Goal: Task Accomplishment & Management: Use online tool/utility

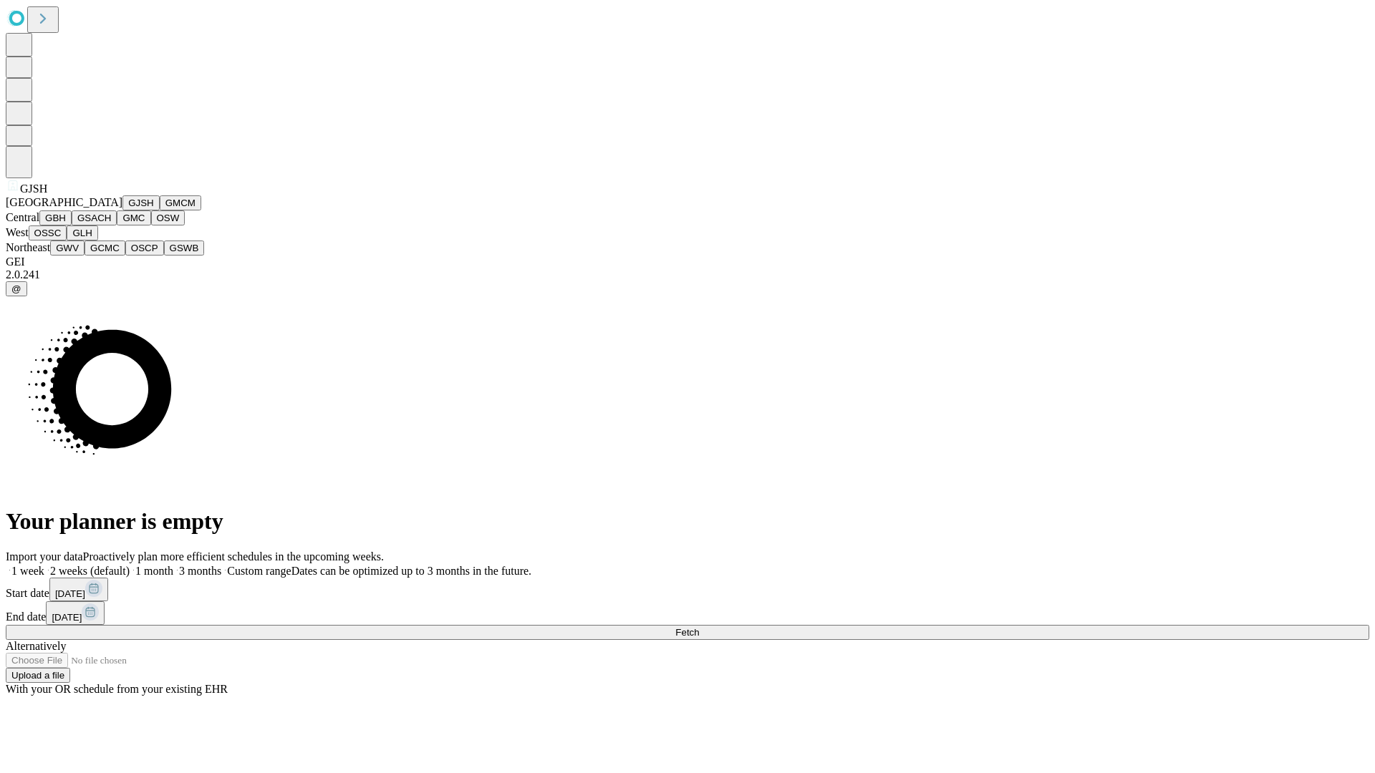
click at [122, 211] on button "GJSH" at bounding box center [140, 202] width 37 height 15
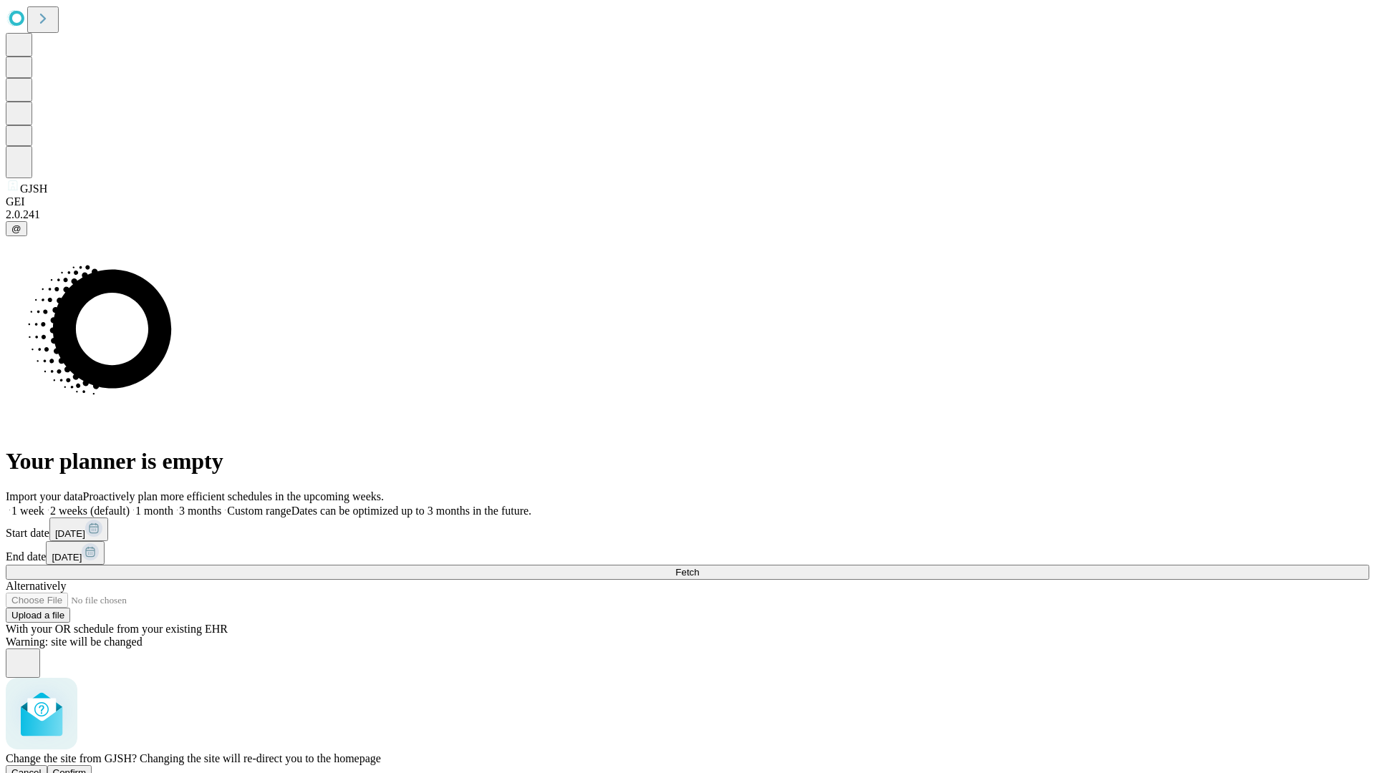
click at [87, 768] on span "Confirm" at bounding box center [70, 773] width 34 height 11
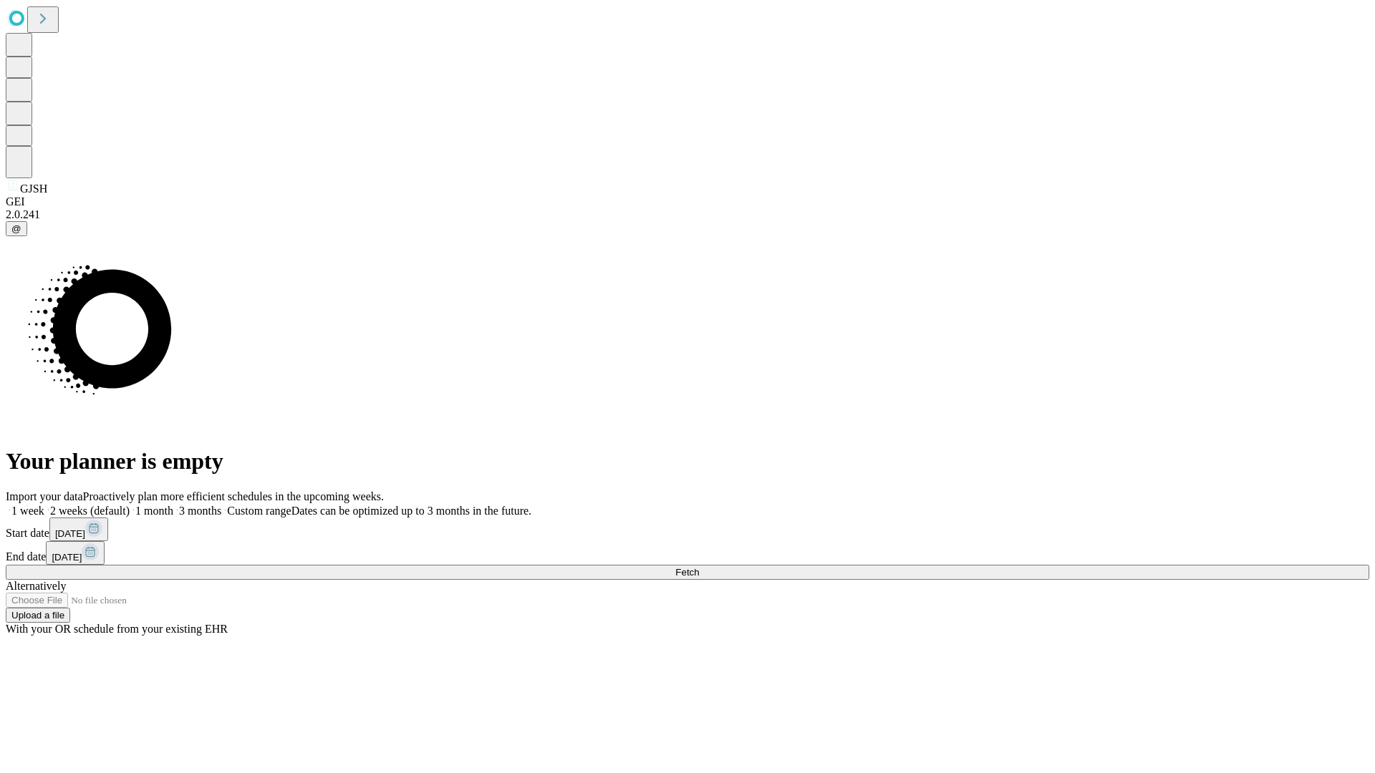
click at [44, 505] on label "1 week" at bounding box center [25, 511] width 39 height 12
click at [699, 567] on span "Fetch" at bounding box center [687, 572] width 24 height 11
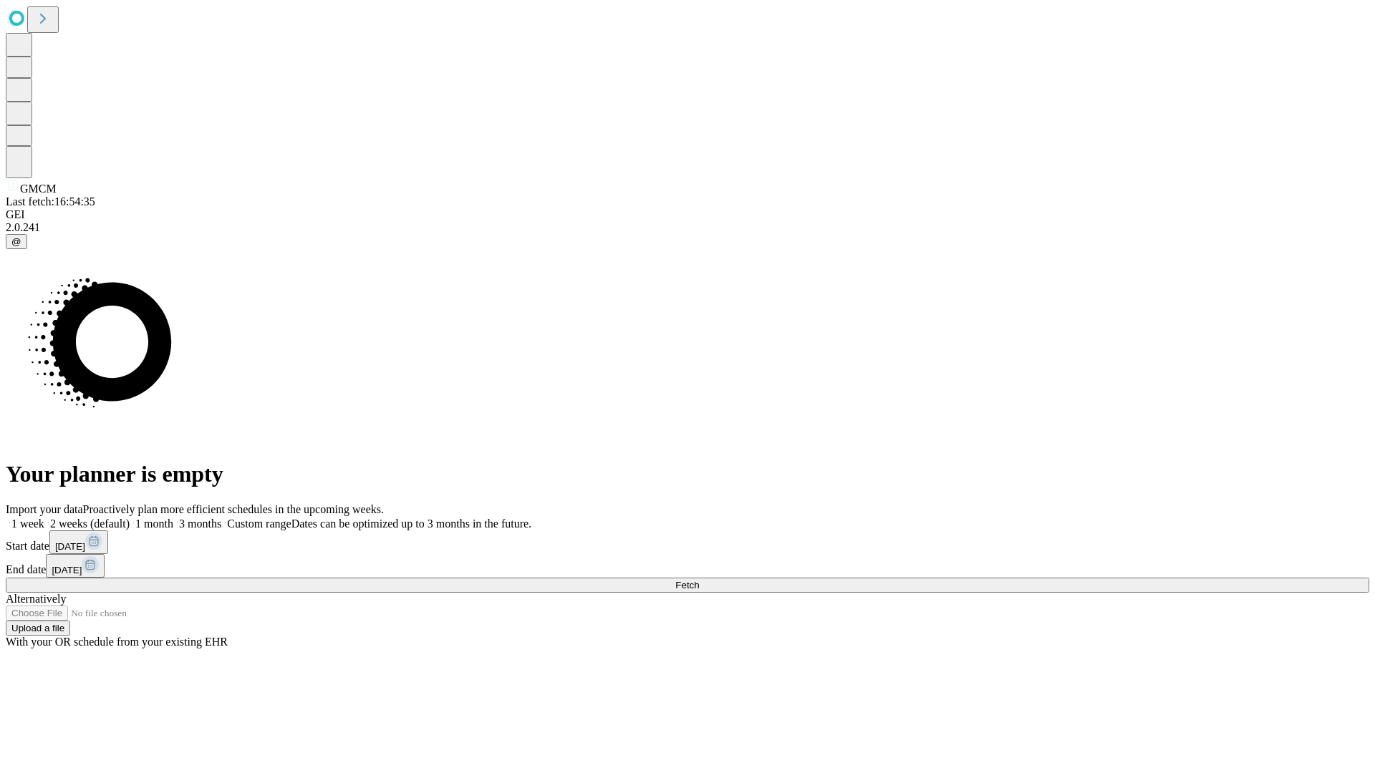
click at [44, 518] on label "1 week" at bounding box center [25, 524] width 39 height 12
click at [699, 580] on span "Fetch" at bounding box center [687, 585] width 24 height 11
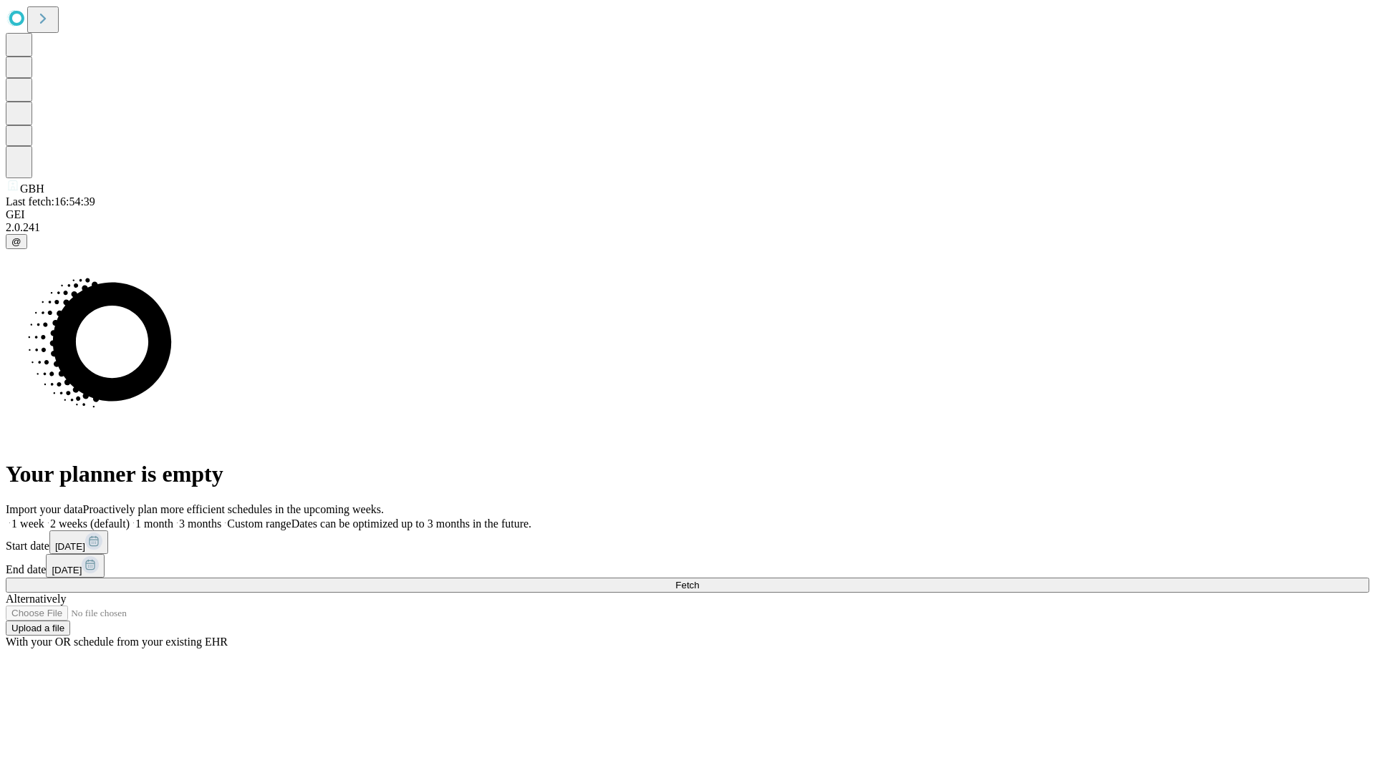
click at [44, 518] on label "1 week" at bounding box center [25, 524] width 39 height 12
click at [699, 580] on span "Fetch" at bounding box center [687, 585] width 24 height 11
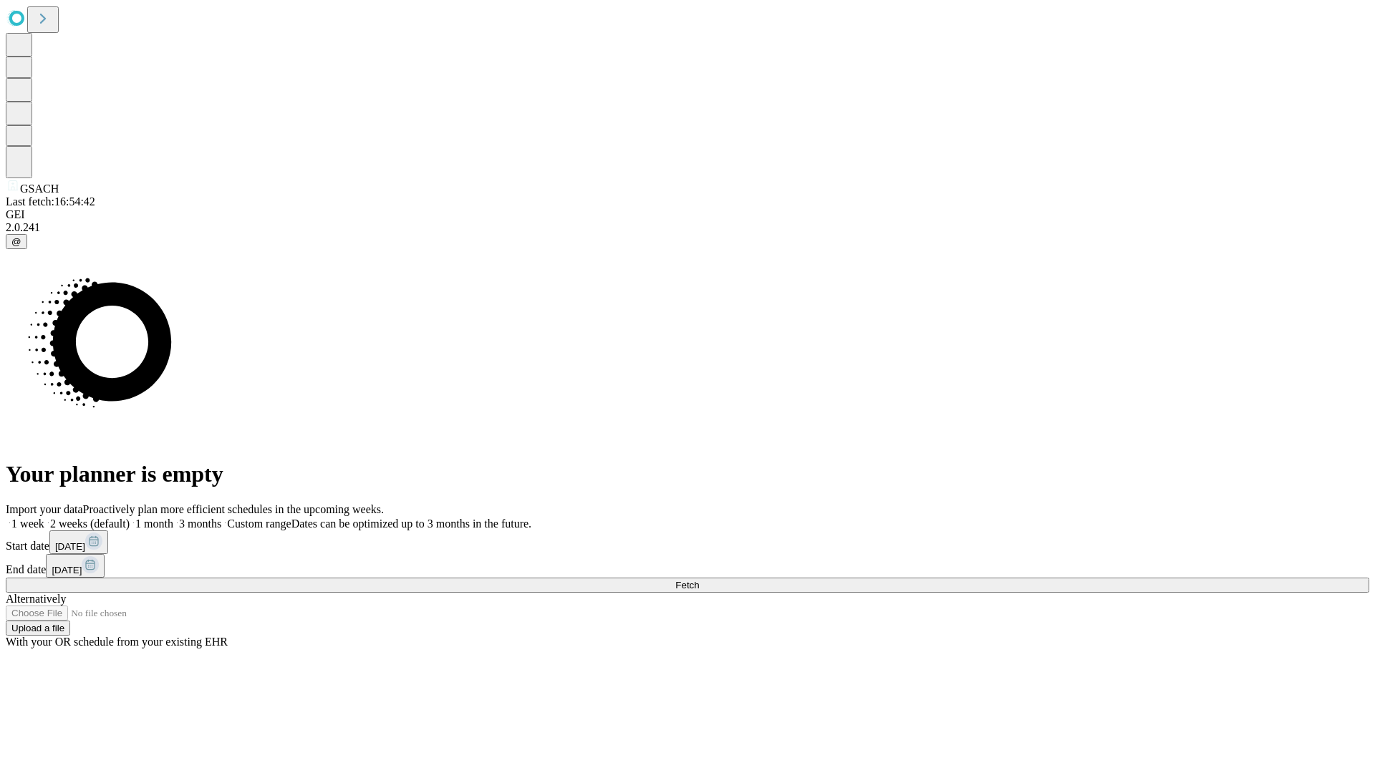
click at [44, 518] on label "1 week" at bounding box center [25, 524] width 39 height 12
click at [699, 580] on span "Fetch" at bounding box center [687, 585] width 24 height 11
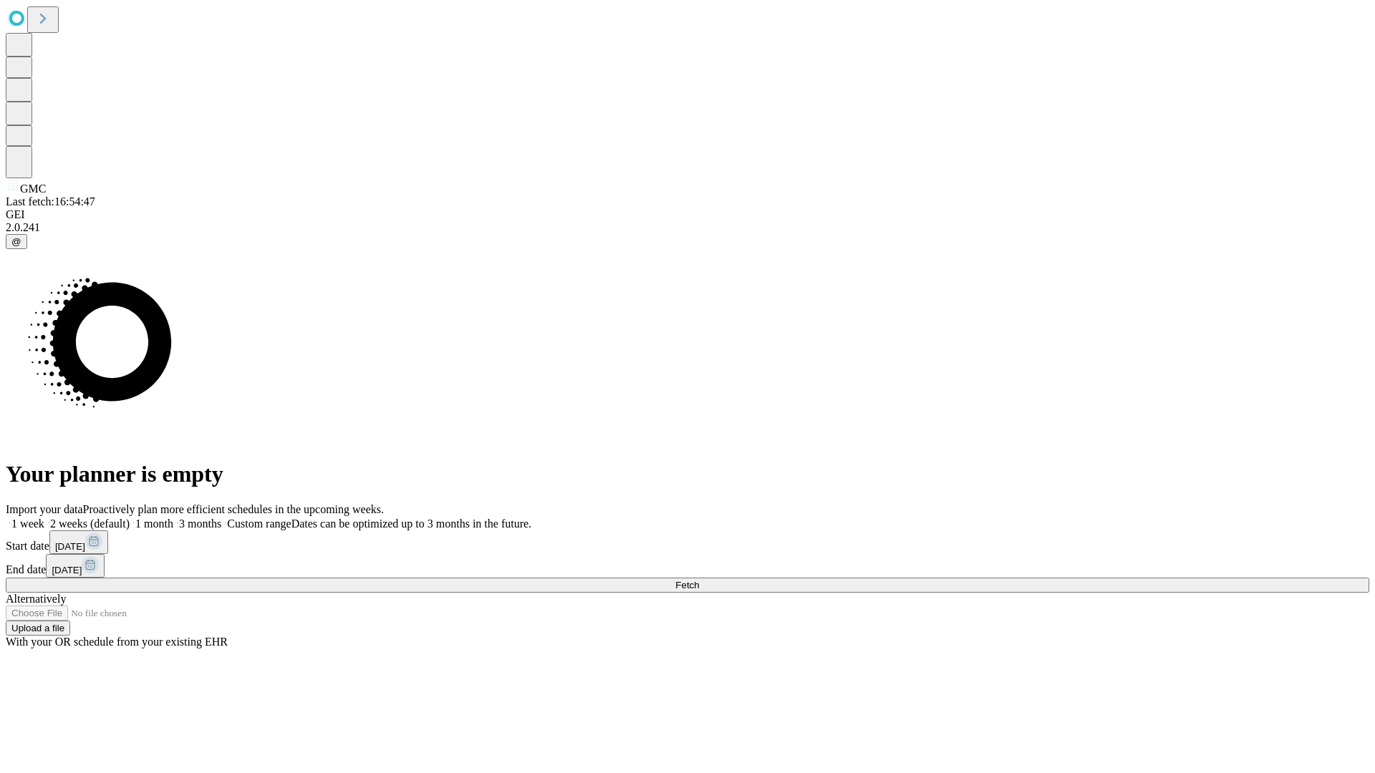
click at [699, 580] on span "Fetch" at bounding box center [687, 585] width 24 height 11
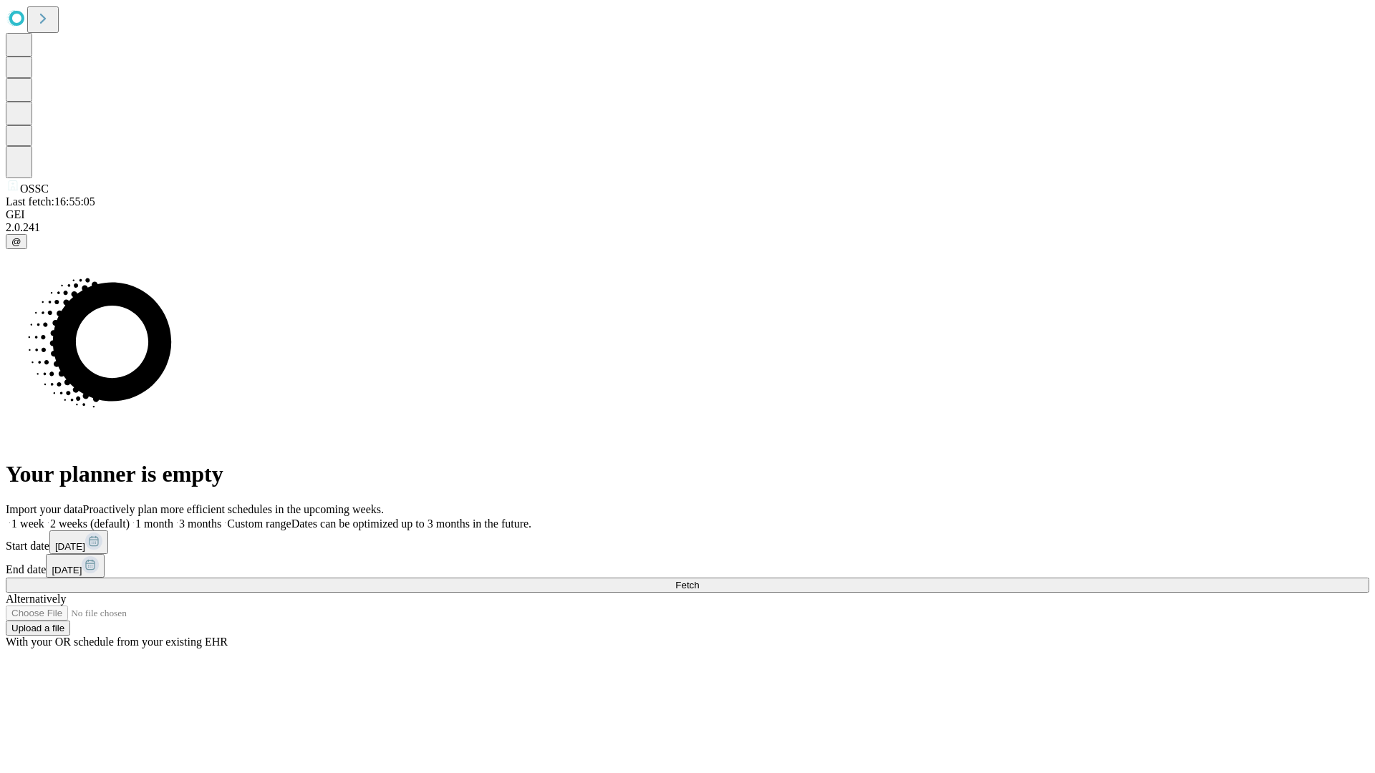
click at [699, 580] on span "Fetch" at bounding box center [687, 585] width 24 height 11
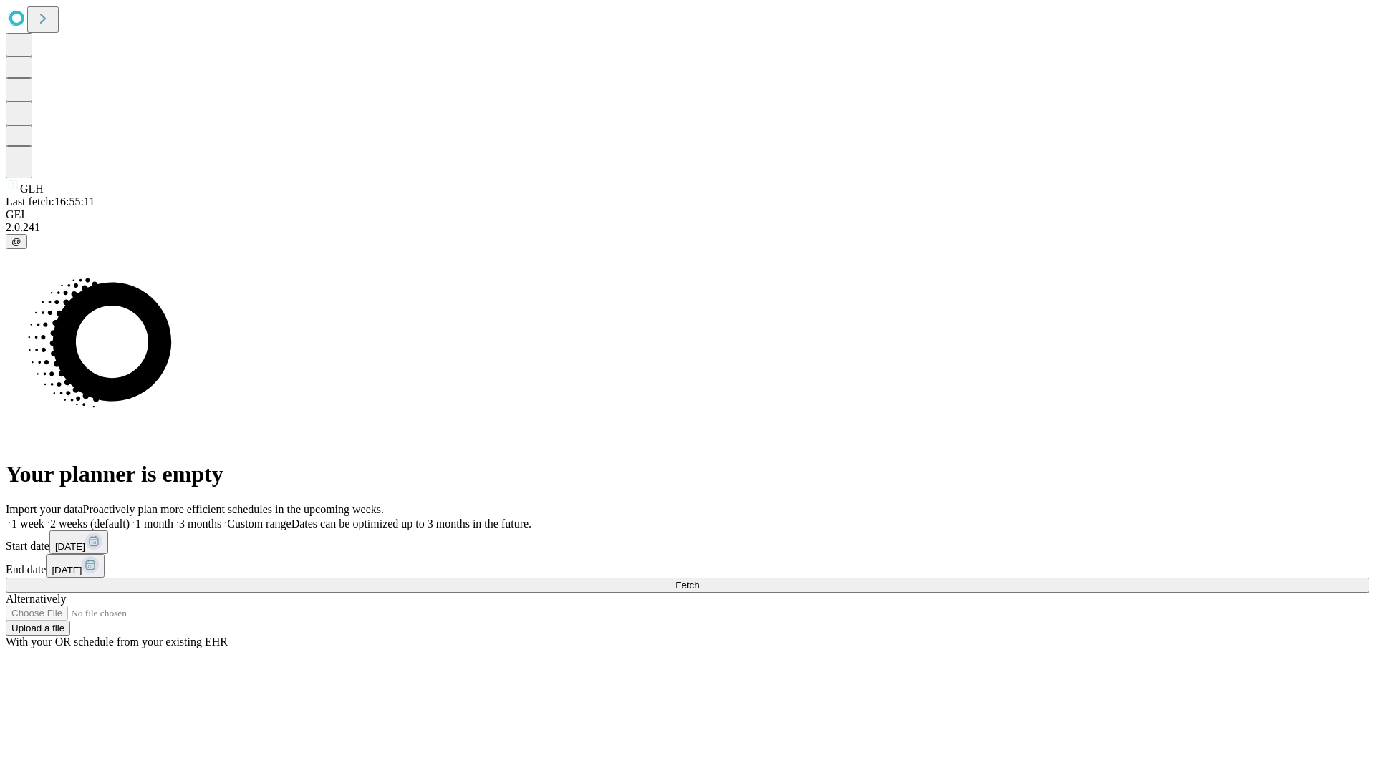
click at [44, 518] on label "1 week" at bounding box center [25, 524] width 39 height 12
click at [699, 580] on span "Fetch" at bounding box center [687, 585] width 24 height 11
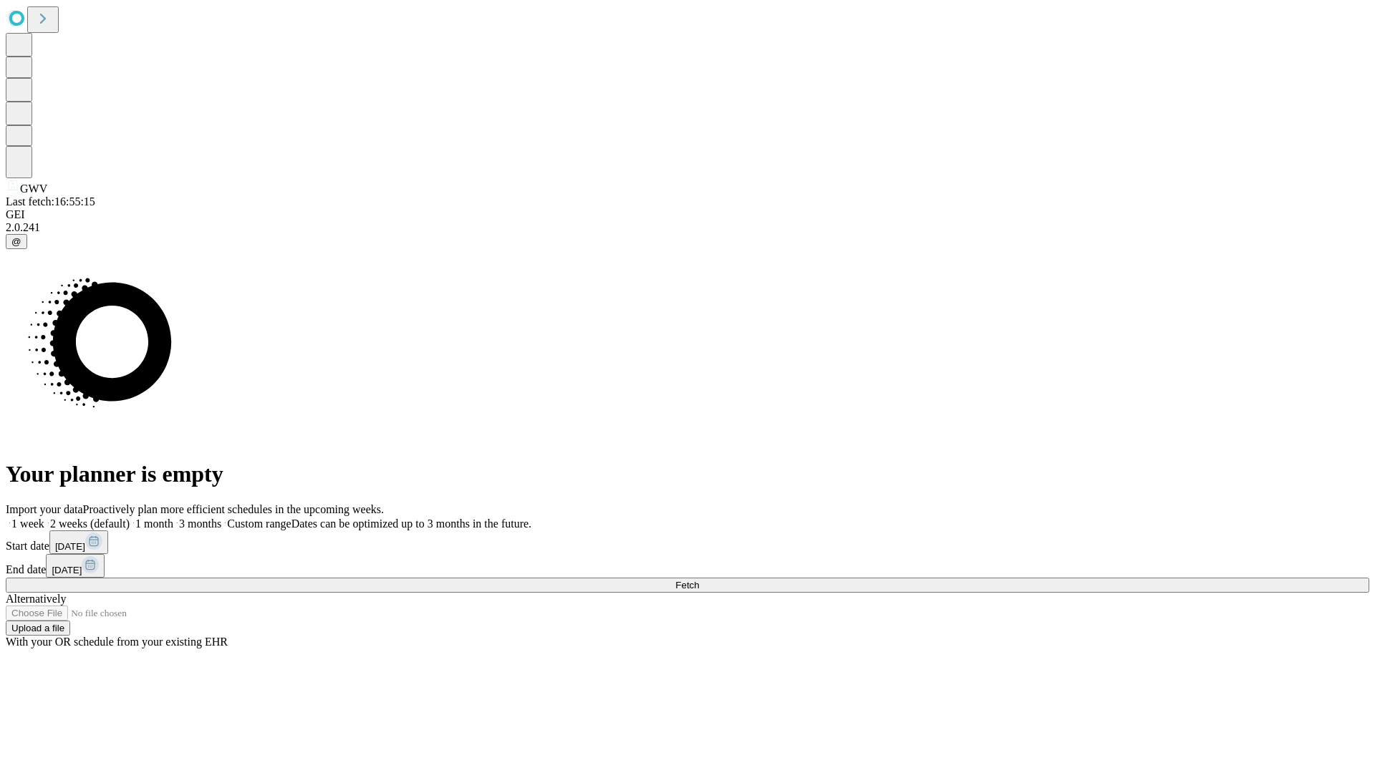
click at [44, 518] on label "1 week" at bounding box center [25, 524] width 39 height 12
click at [699, 580] on span "Fetch" at bounding box center [687, 585] width 24 height 11
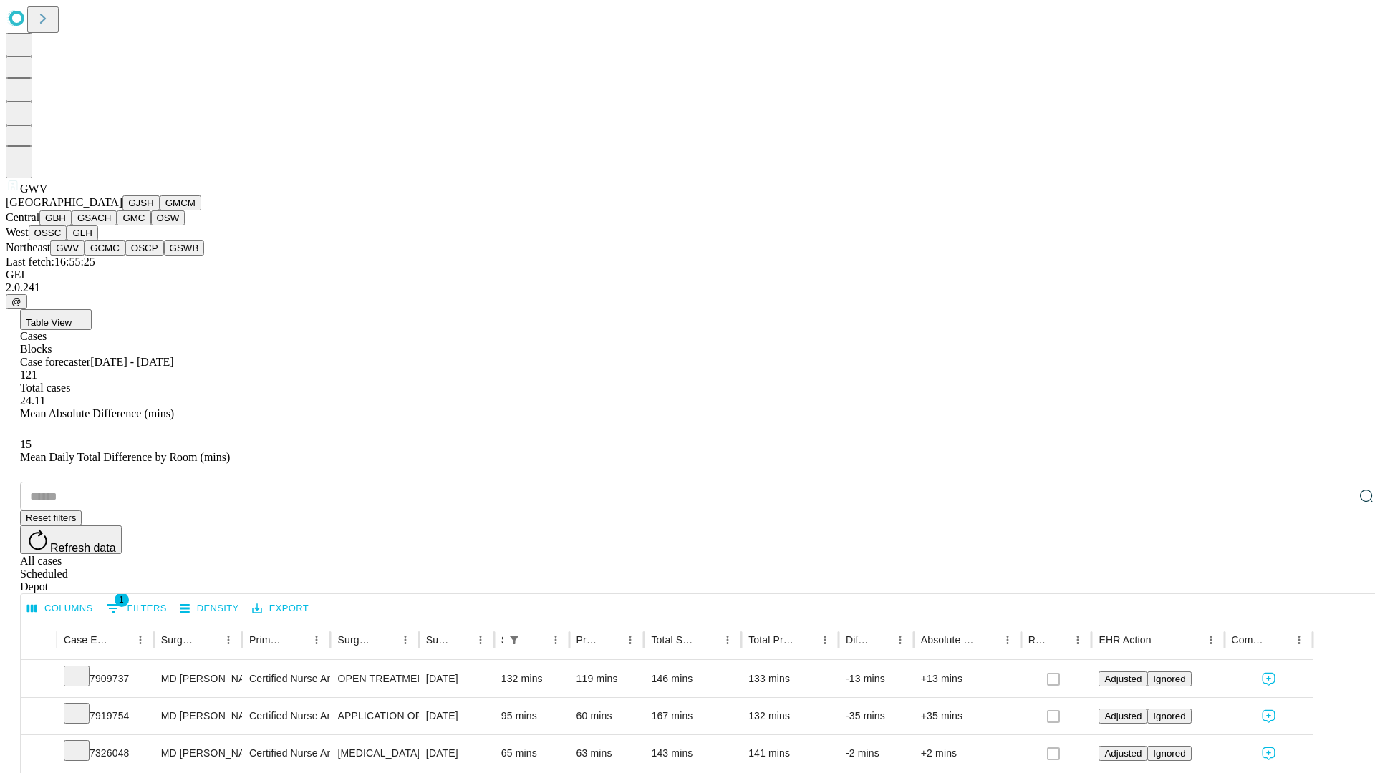
click at [111, 256] on button "GCMC" at bounding box center [104, 248] width 41 height 15
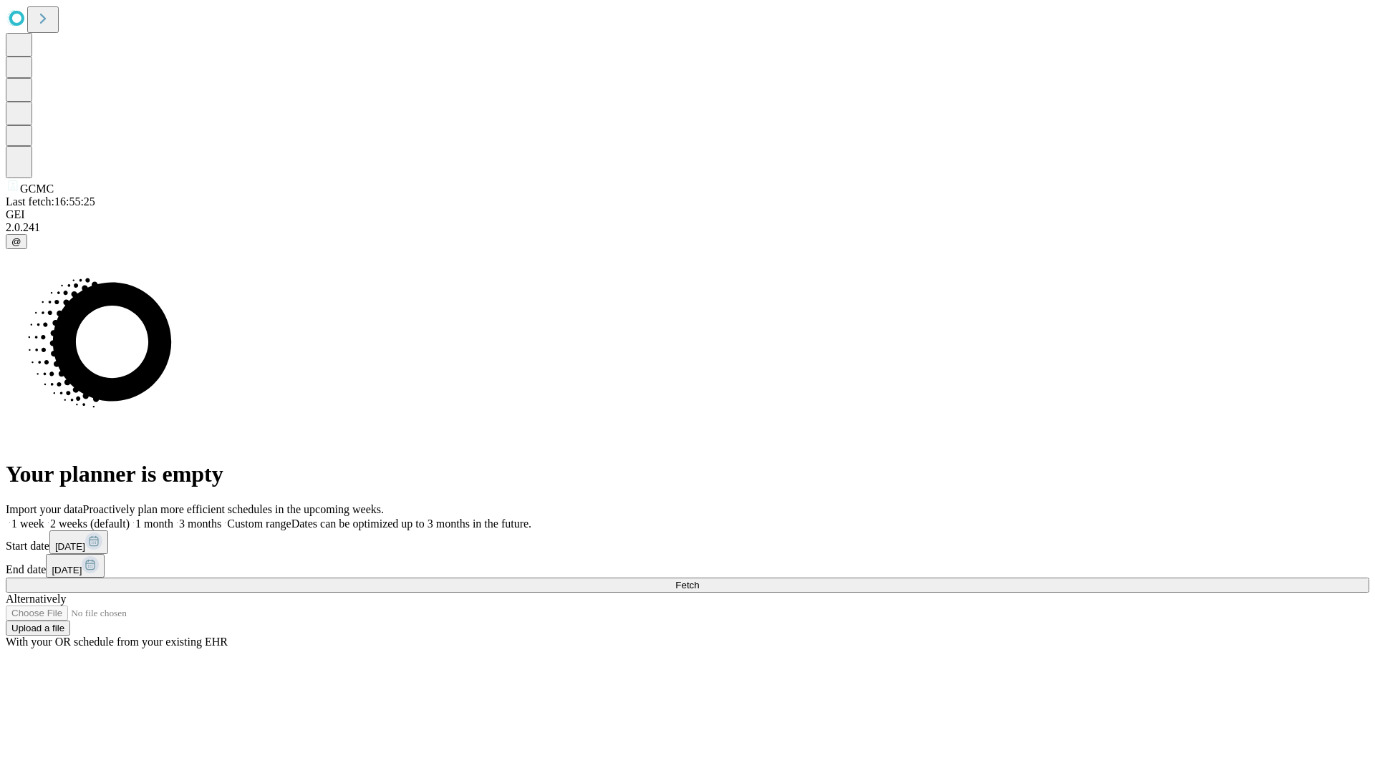
click at [44, 518] on label "1 week" at bounding box center [25, 524] width 39 height 12
click at [699, 580] on span "Fetch" at bounding box center [687, 585] width 24 height 11
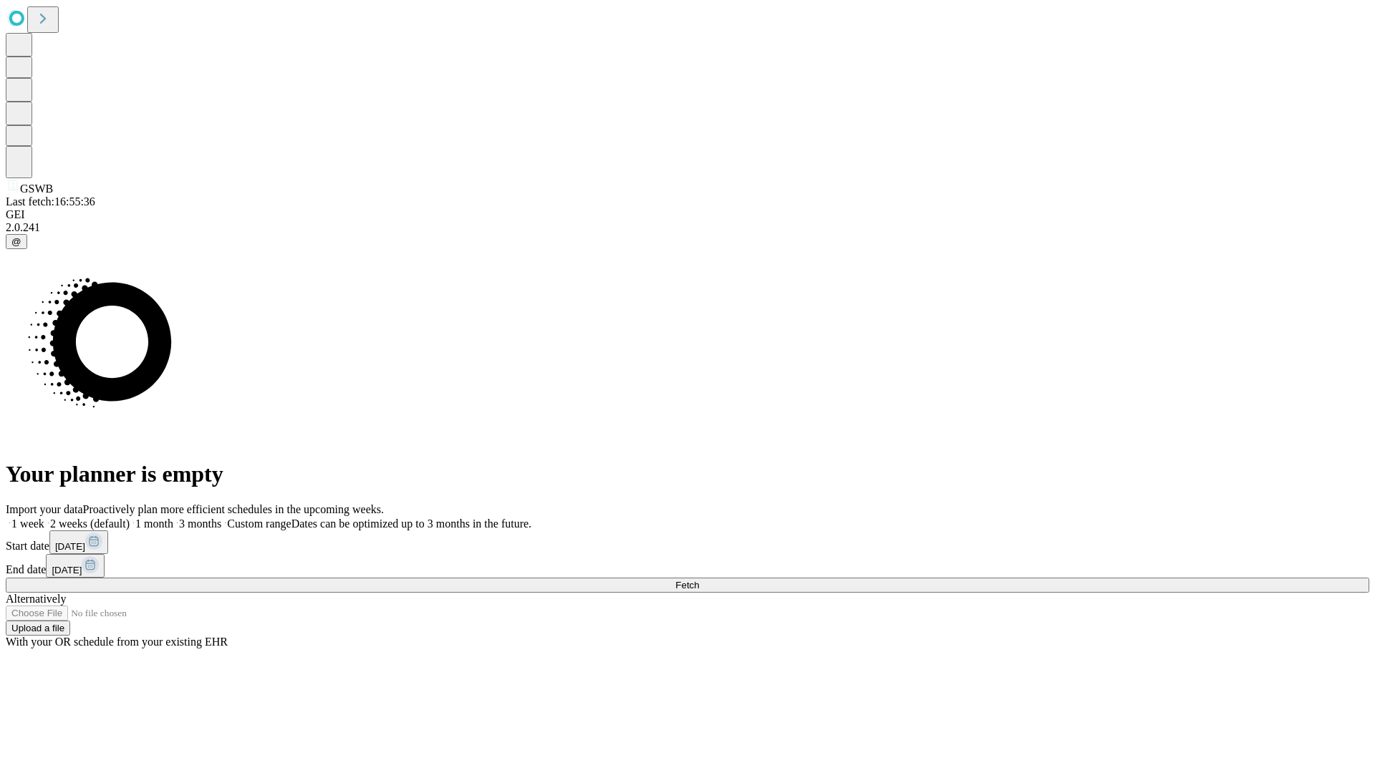
click at [44, 518] on label "1 week" at bounding box center [25, 524] width 39 height 12
click at [699, 580] on span "Fetch" at bounding box center [687, 585] width 24 height 11
